Goal: Task Accomplishment & Management: Complete application form

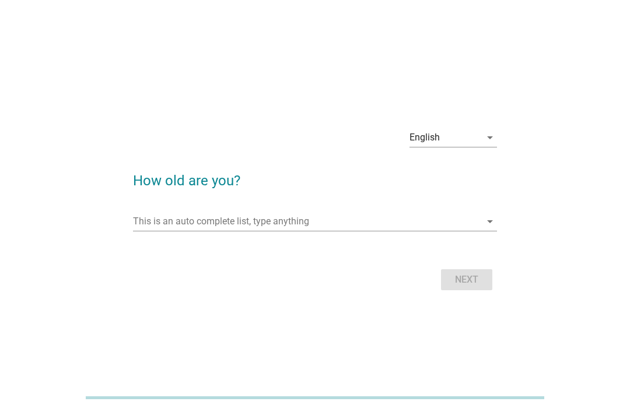
click at [371, 231] on input "This is an auto complete list, type anything" at bounding box center [306, 221] width 347 height 19
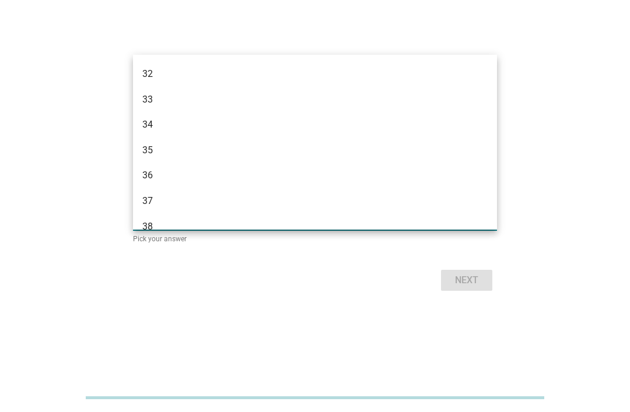
scroll to position [353, 0]
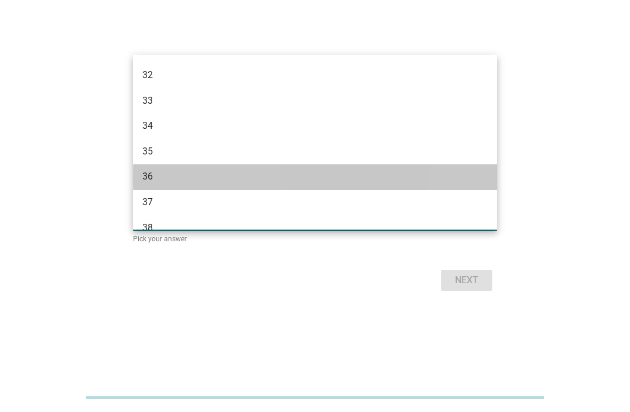
click at [269, 168] on div "36" at bounding box center [315, 177] width 364 height 26
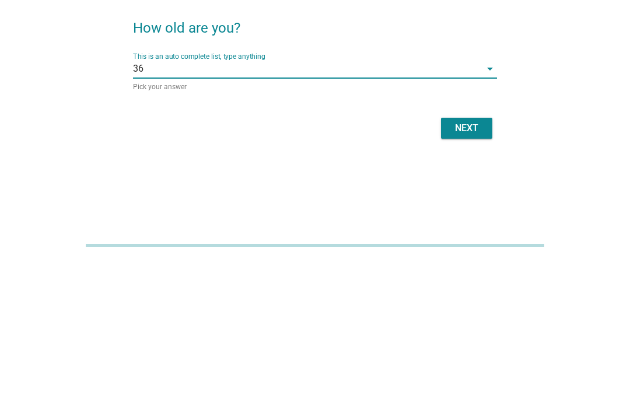
click at [444, 270] on button "Next" at bounding box center [466, 280] width 51 height 21
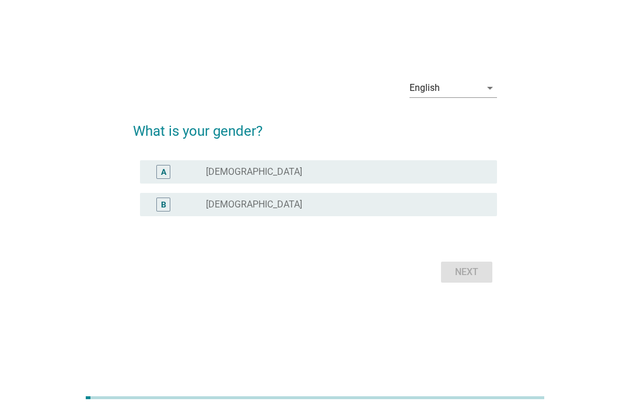
scroll to position [0, 0]
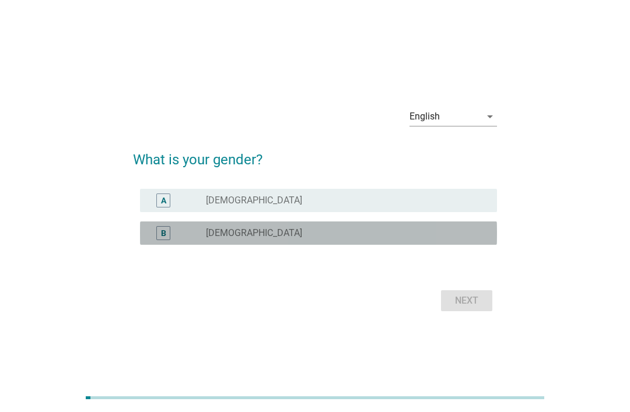
click at [332, 239] on div "radio_button_unchecked [DEMOGRAPHIC_DATA]" at bounding box center [342, 233] width 272 height 12
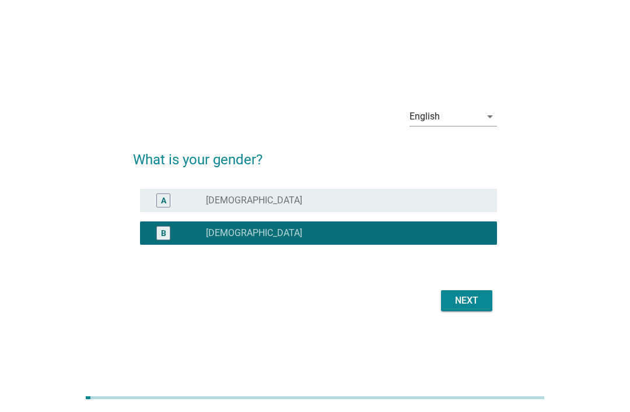
click at [479, 308] on div "Next" at bounding box center [466, 301] width 33 height 14
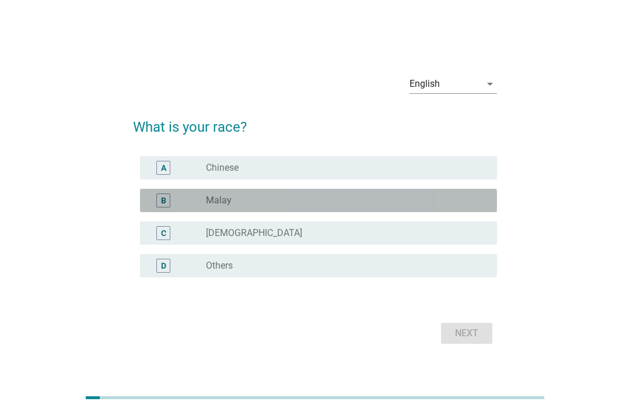
click at [402, 206] on div "radio_button_unchecked Malay" at bounding box center [342, 201] width 272 height 12
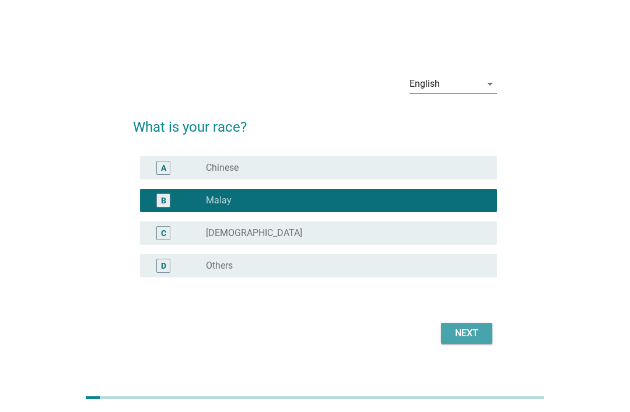
click at [462, 340] on div "Next" at bounding box center [466, 333] width 33 height 14
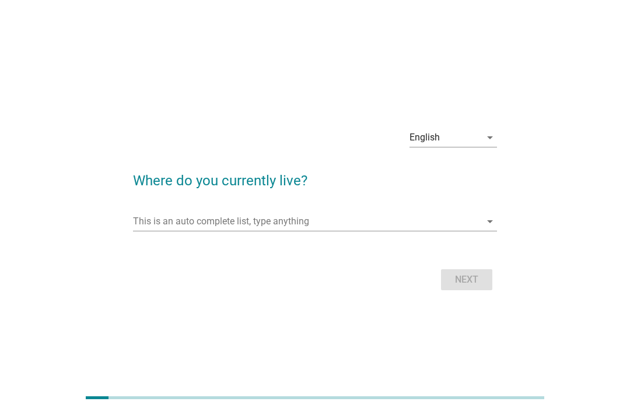
click at [389, 231] on input "This is an auto complete list, type anything" at bounding box center [306, 221] width 347 height 19
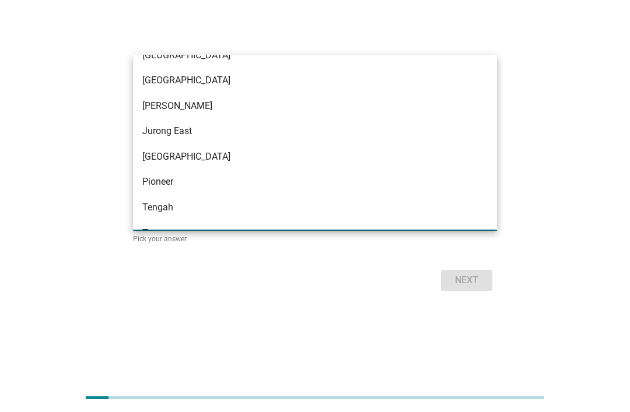
scroll to position [1159, 0]
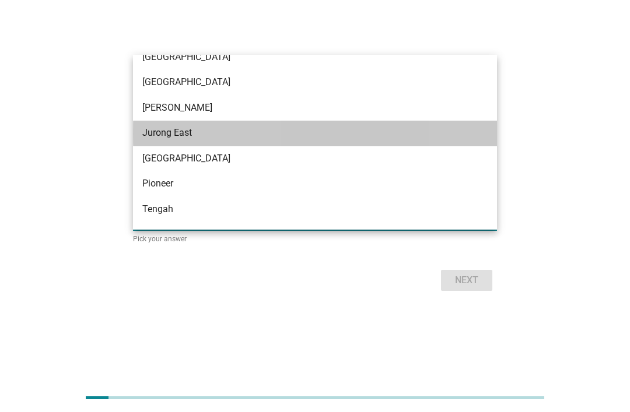
click at [423, 145] on div "Jurong East" at bounding box center [315, 134] width 364 height 26
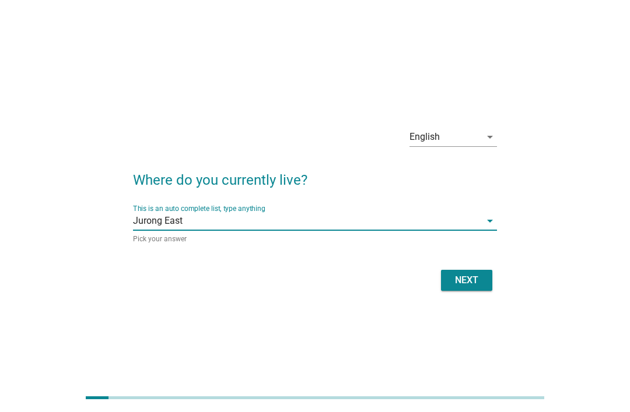
click at [479, 287] on div "Next" at bounding box center [466, 280] width 33 height 14
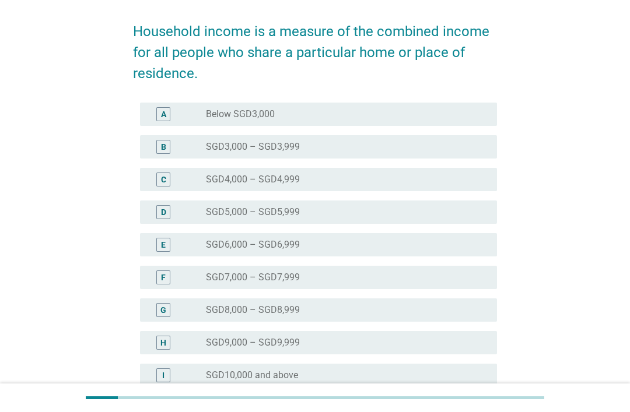
scroll to position [144, 0]
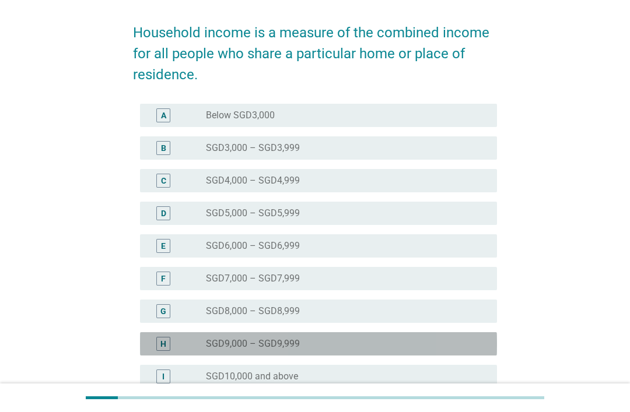
click at [298, 343] on label "SGD9,000 – SGD9,999" at bounding box center [253, 344] width 94 height 12
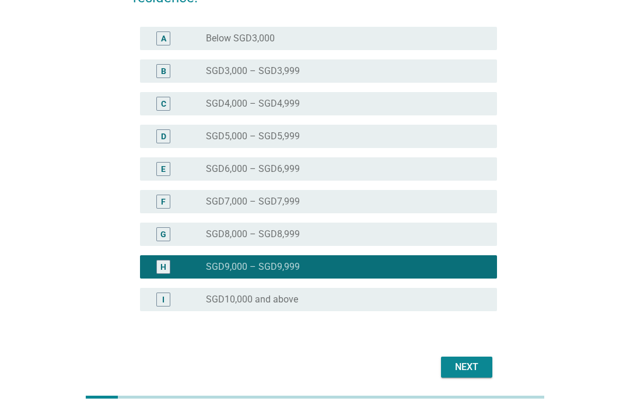
scroll to position [221, 0]
click at [471, 375] on button "Next" at bounding box center [466, 367] width 51 height 21
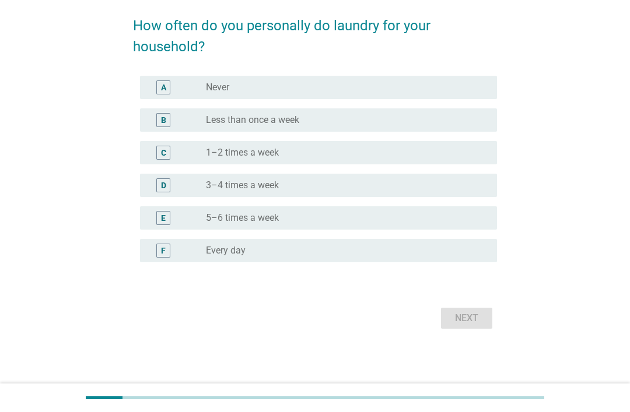
scroll to position [0, 0]
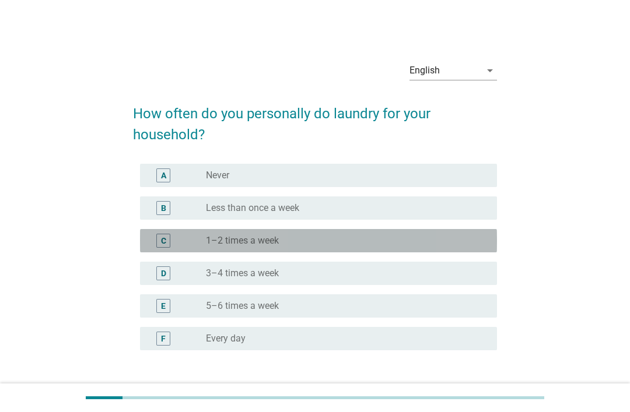
click at [419, 245] on div "radio_button_unchecked 1–2 times a week" at bounding box center [342, 241] width 272 height 12
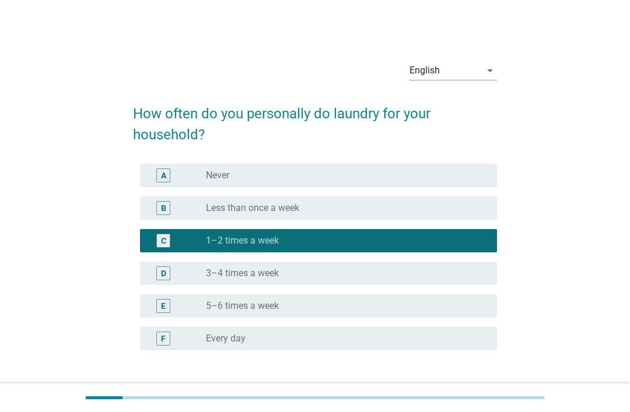
click at [473, 407] on div "Next" at bounding box center [466, 406] width 33 height 14
